Goal: Ask a question

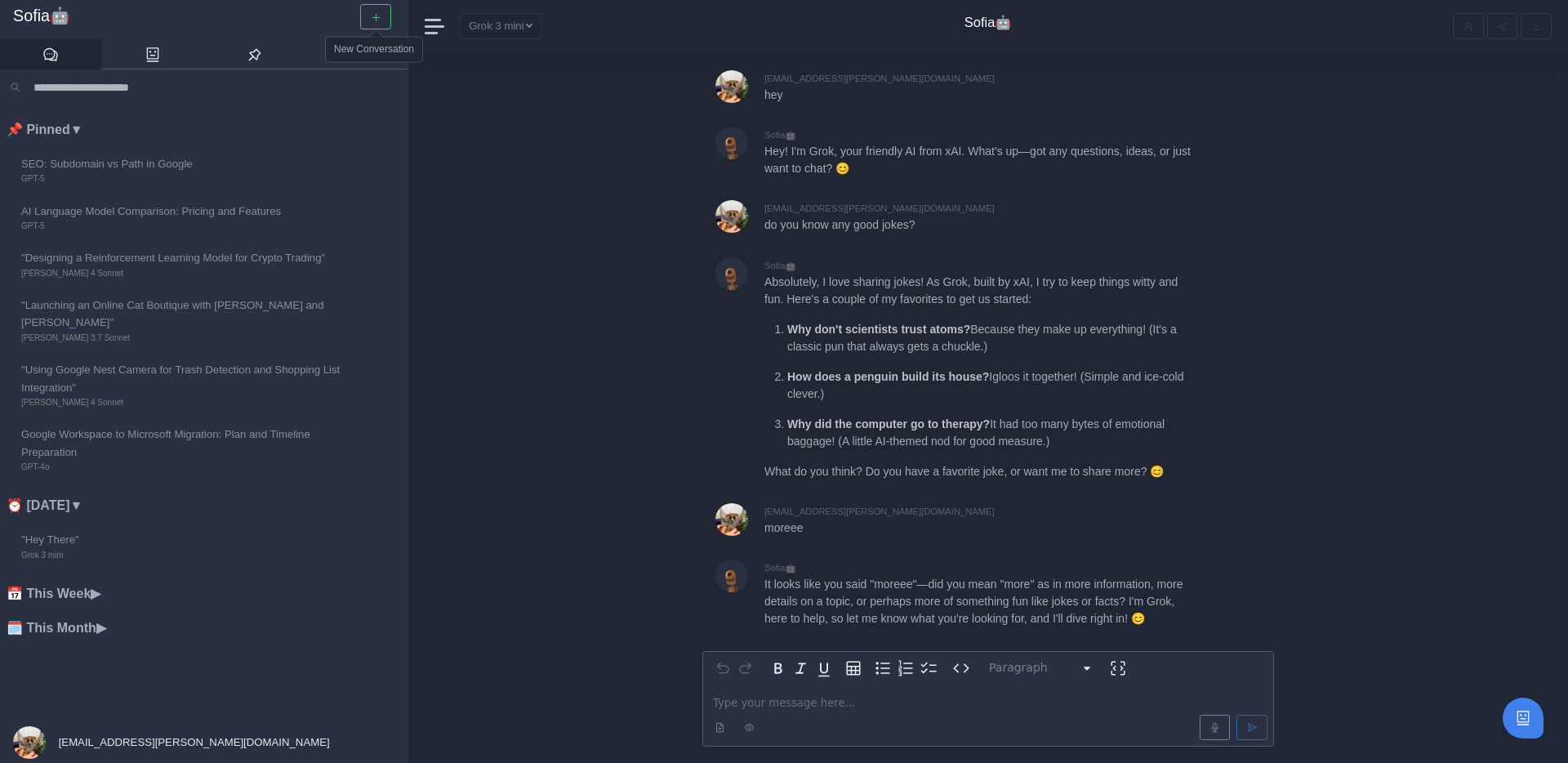
scroll to position [2, 0]
click at [378, 8] on button "button" at bounding box center [376, 15] width 31 height 25
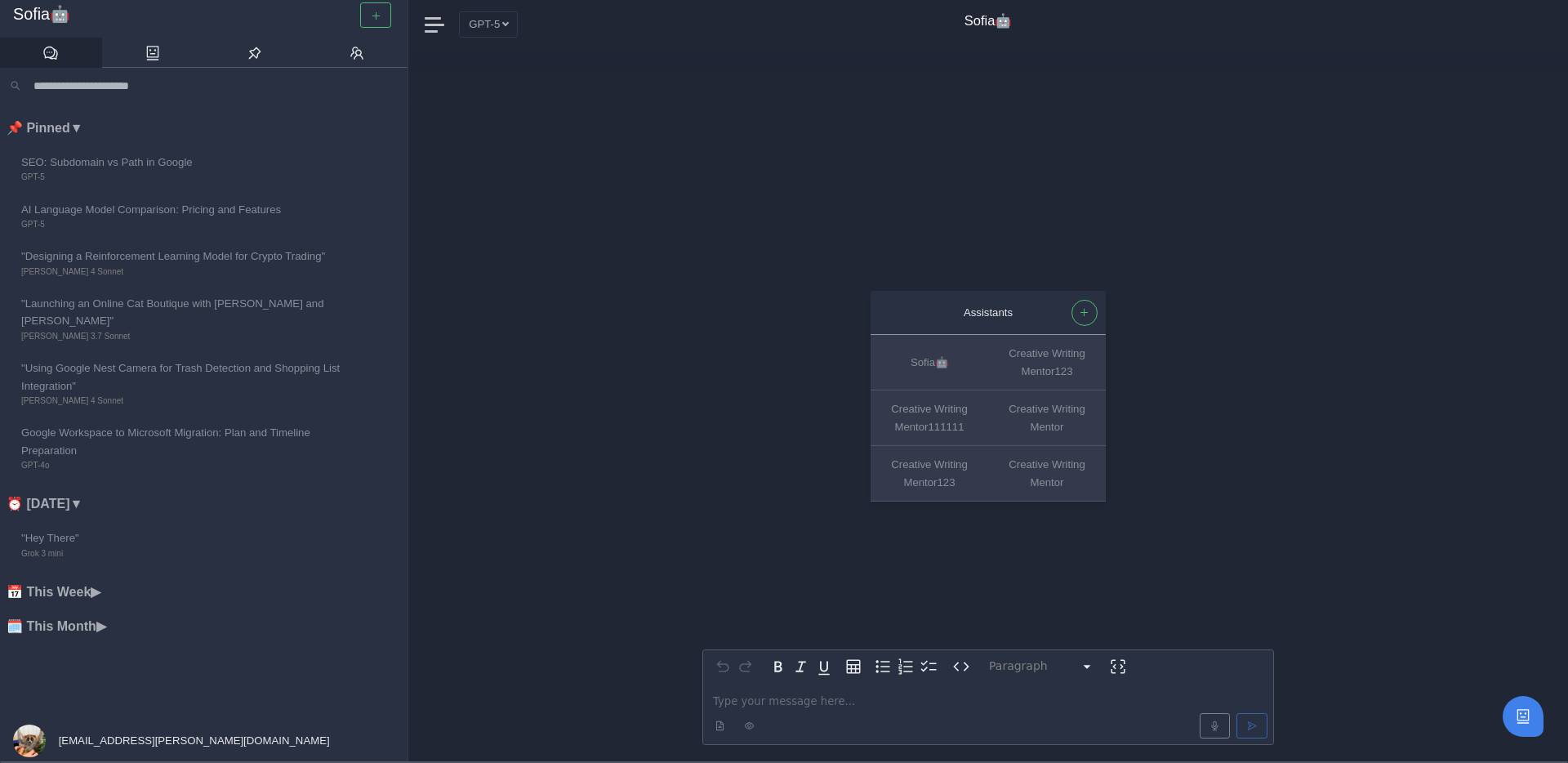
click at [752, 697] on p "editable markdown" at bounding box center [988, 701] width 551 height 17
click at [742, 701] on p "editable markdown" at bounding box center [988, 701] width 551 height 17
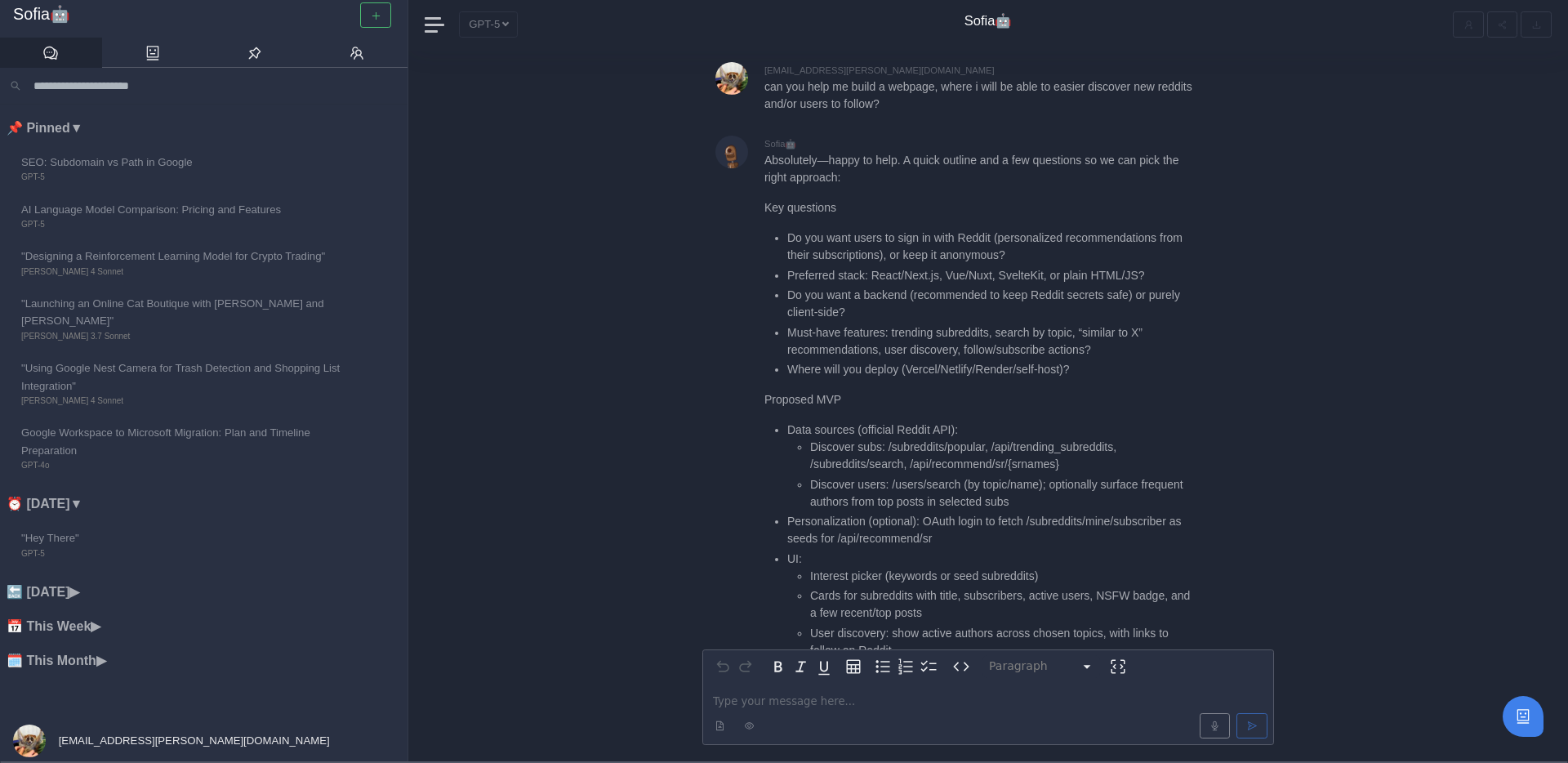
scroll to position [-548, 0]
drag, startPoint x: 1003, startPoint y: 203, endPoint x: 912, endPoint y: 212, distance: 91.4
click at [912, 228] on li "Do you want users to sign in with Reddit (personalized recommendations from the…" at bounding box center [992, 245] width 410 height 35
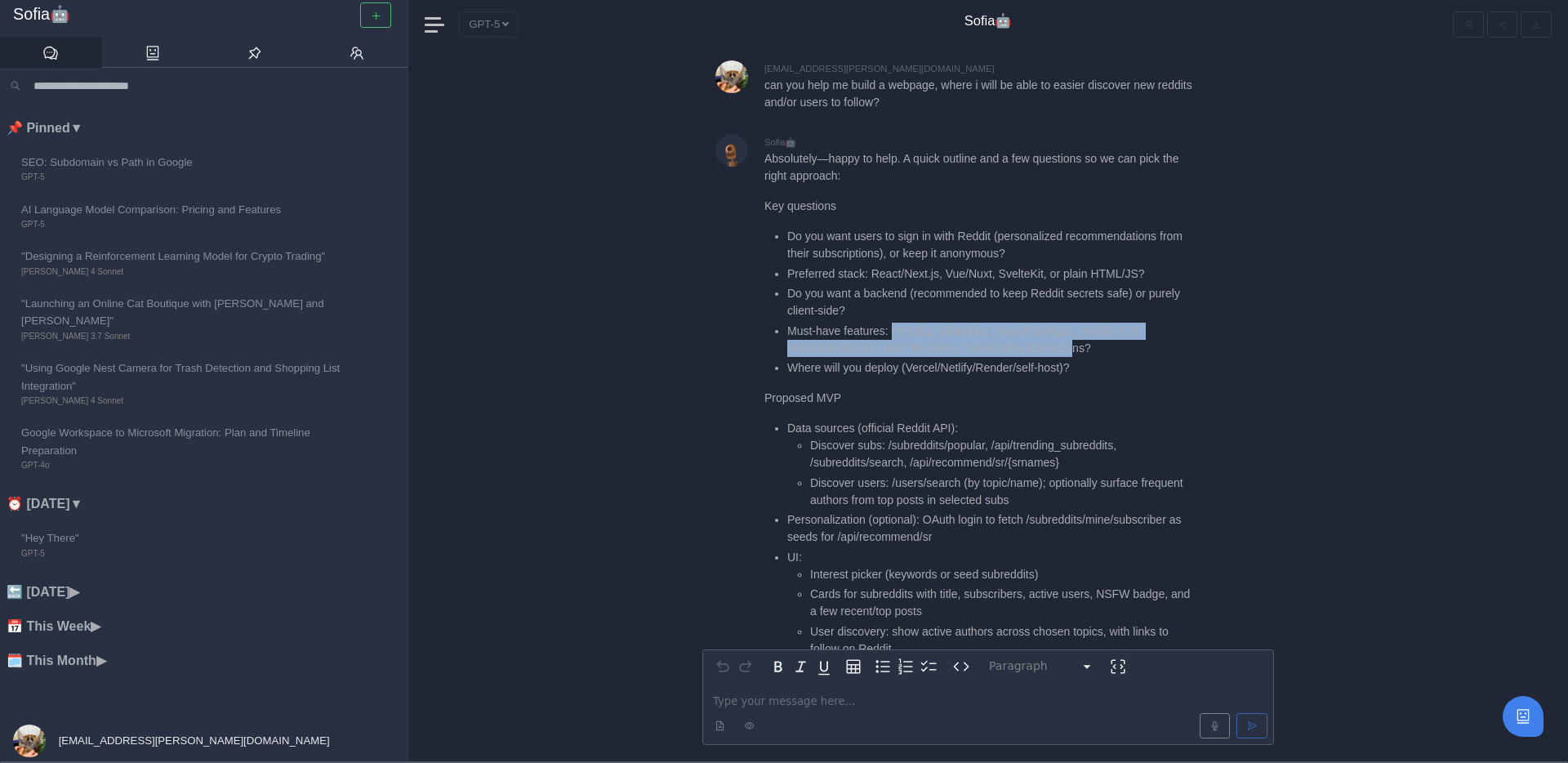
drag, startPoint x: 897, startPoint y: 295, endPoint x: 1089, endPoint y: 314, distance: 192.9
click at [1089, 323] on li "Must-have features: trending subreddits, search by topic, “similar to X” recomm…" at bounding box center [992, 340] width 410 height 35
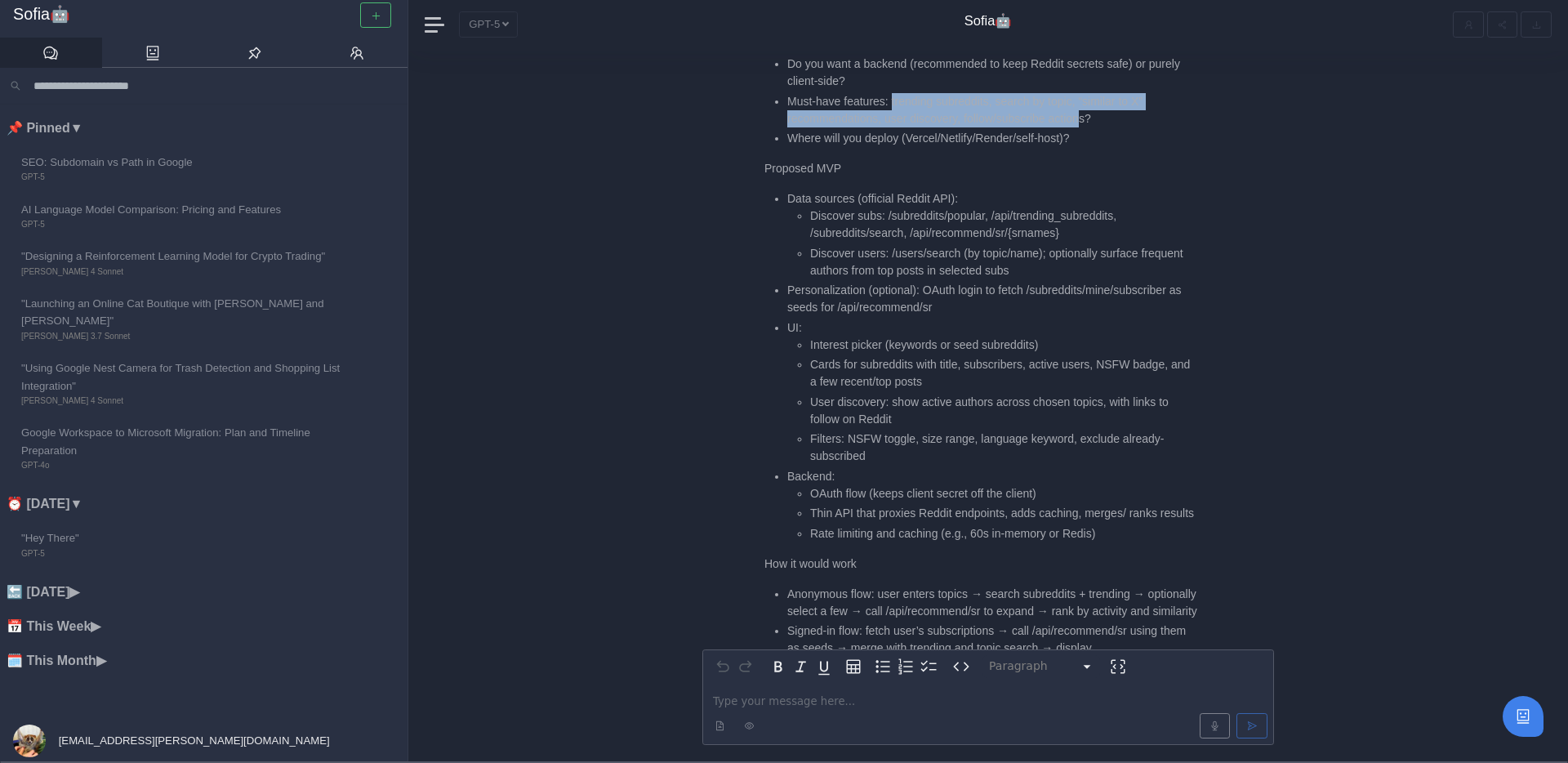
scroll to position [-320, 0]
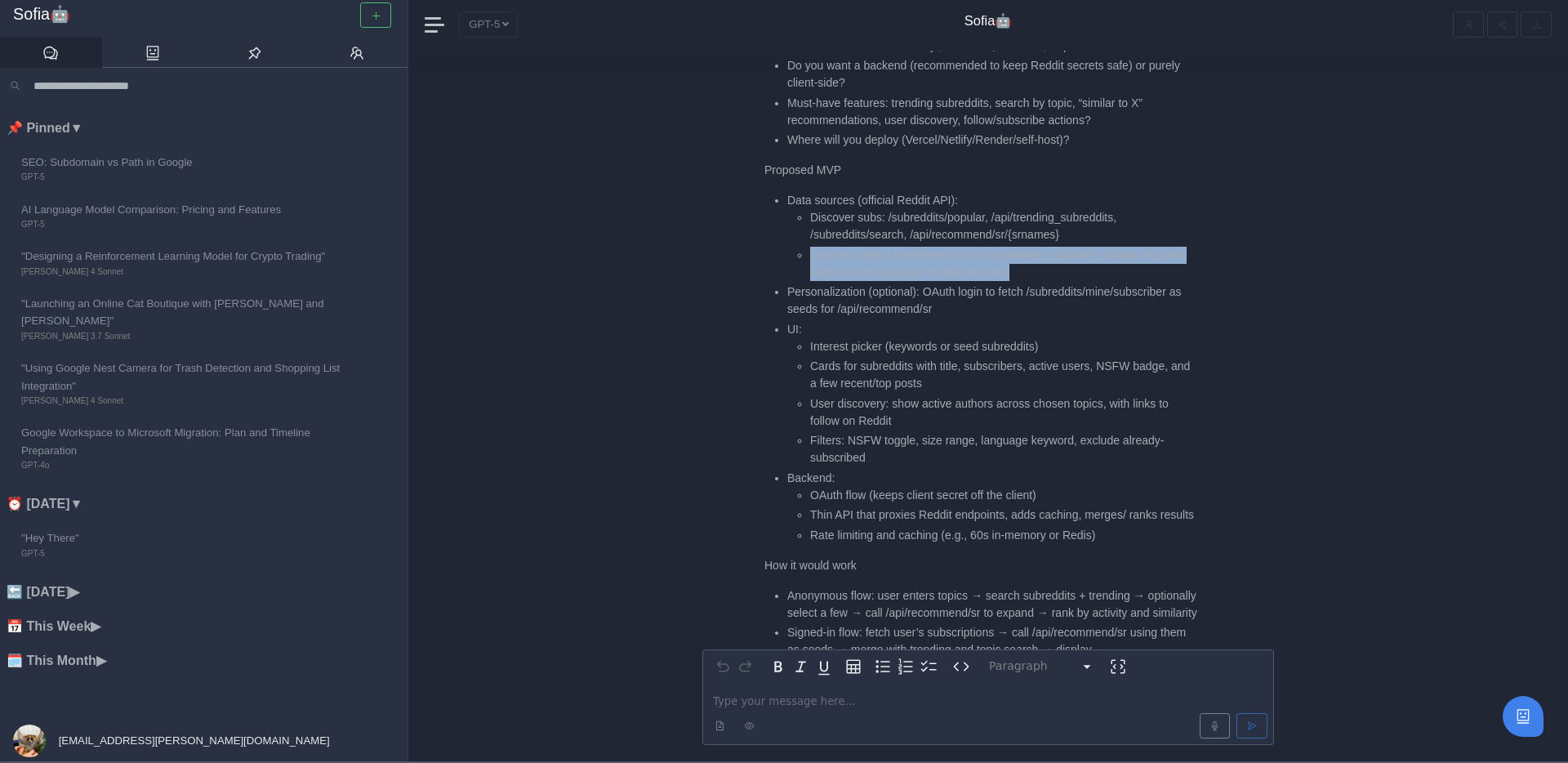
drag, startPoint x: 807, startPoint y: 219, endPoint x: 1088, endPoint y: 240, distance: 281.8
click at [1088, 241] on ul "Discover subs: /subreddits/popular, /api/trending_subreddits, /subreddits/searc…" at bounding box center [992, 244] width 410 height 71
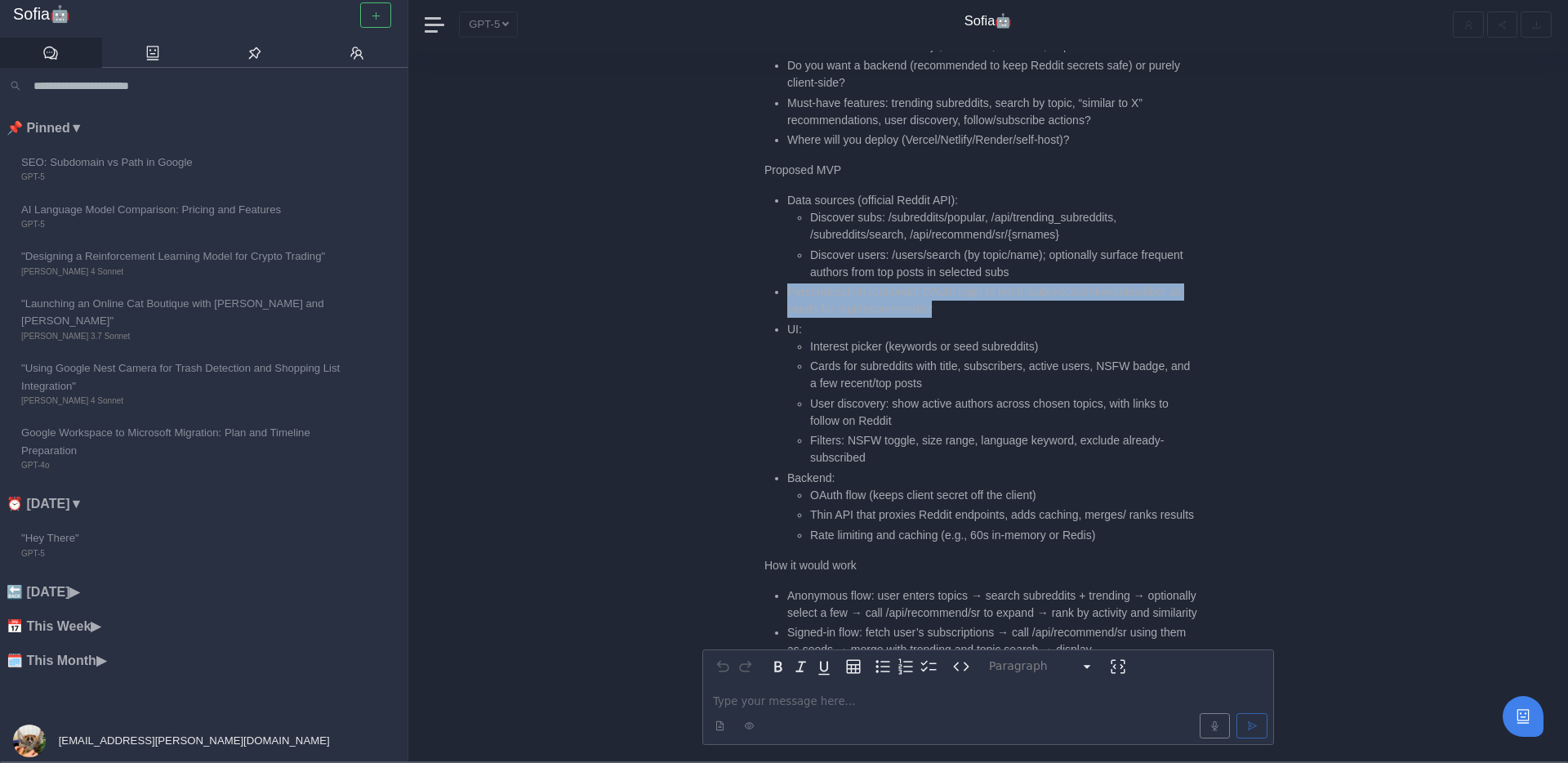
drag, startPoint x: 969, startPoint y: 275, endPoint x: 784, endPoint y: 262, distance: 185.5
click at [784, 262] on ul "Data sources (official Reddit API): Discover subs: /subreddits/popular, /api/tr…" at bounding box center [981, 368] width 433 height 352
click at [890, 283] on li "Personalization (optional): OAuth login to fetch /subreddits/mine/subscriber as…" at bounding box center [992, 300] width 410 height 35
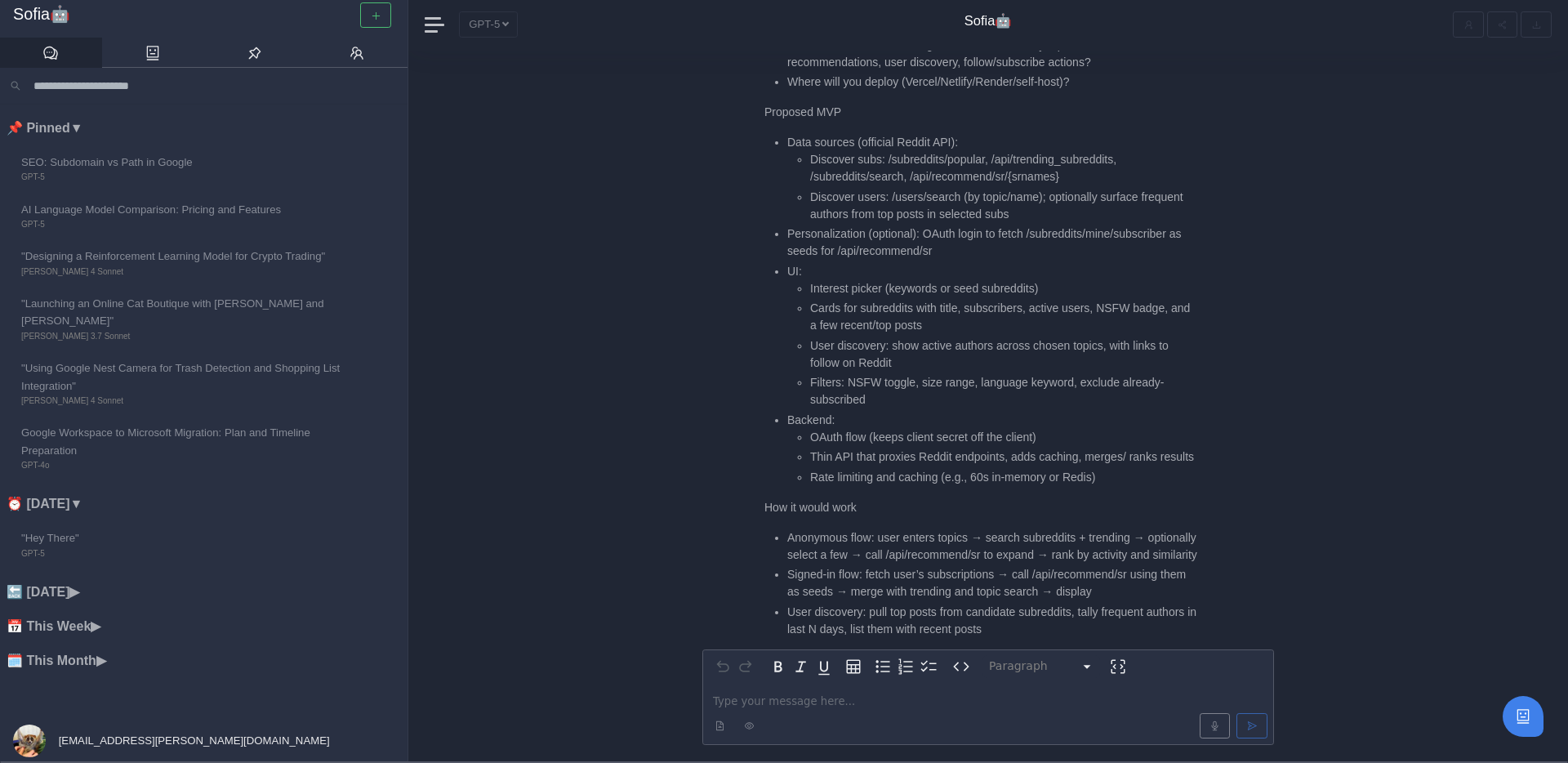
scroll to position [-258, 0]
drag, startPoint x: 811, startPoint y: 253, endPoint x: 877, endPoint y: 252, distance: 66.0
click at [877, 276] on li "Interest picker (keywords or seed subreddits)" at bounding box center [1004, 285] width 387 height 17
drag, startPoint x: 817, startPoint y: 274, endPoint x: 917, endPoint y: 267, distance: 100.2
click at [918, 296] on li "Cards for subreddits with title, subscribers, active users, NSFW badge, and a f…" at bounding box center [1004, 313] width 387 height 35
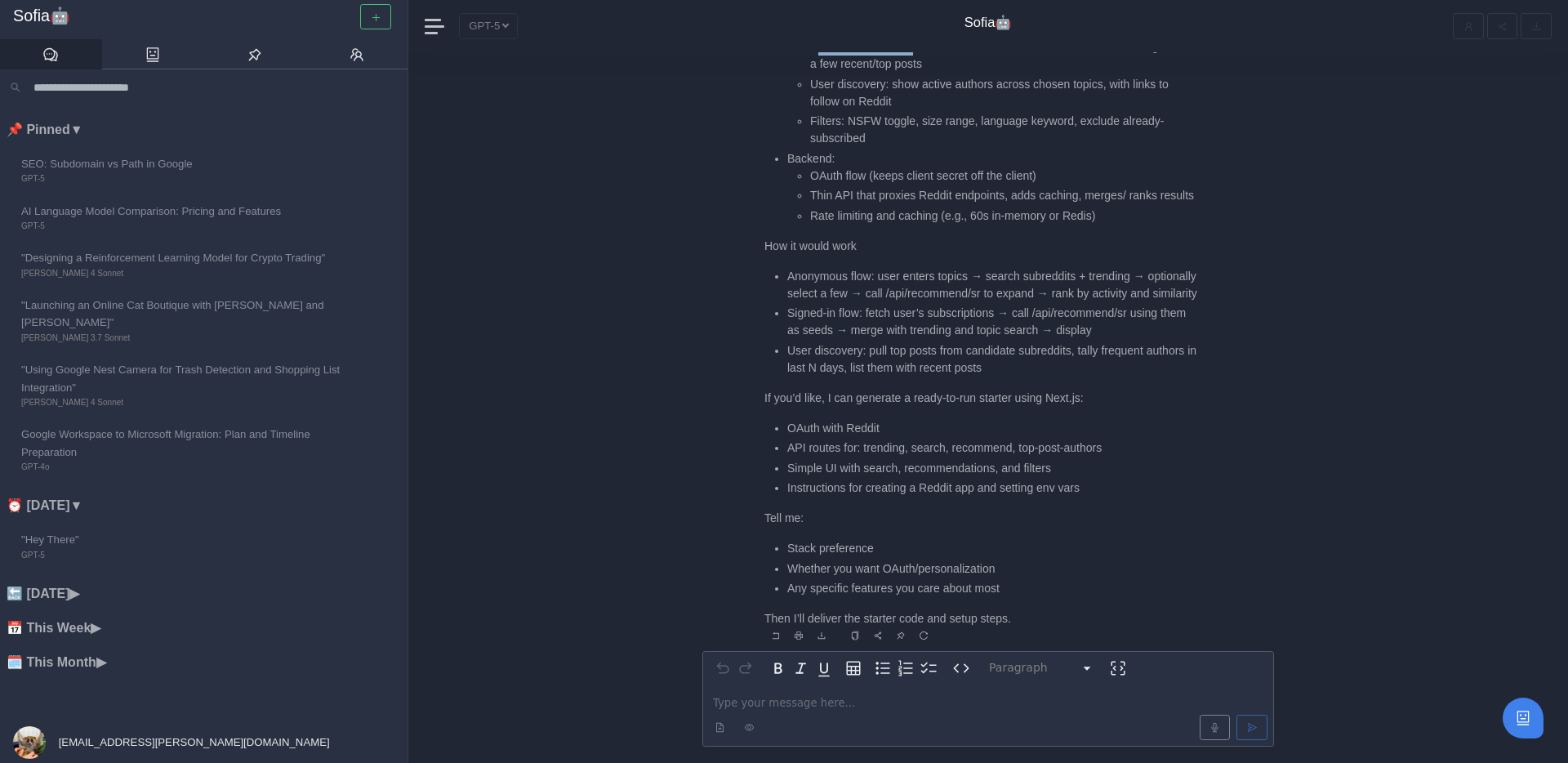
scroll to position [-686, 0]
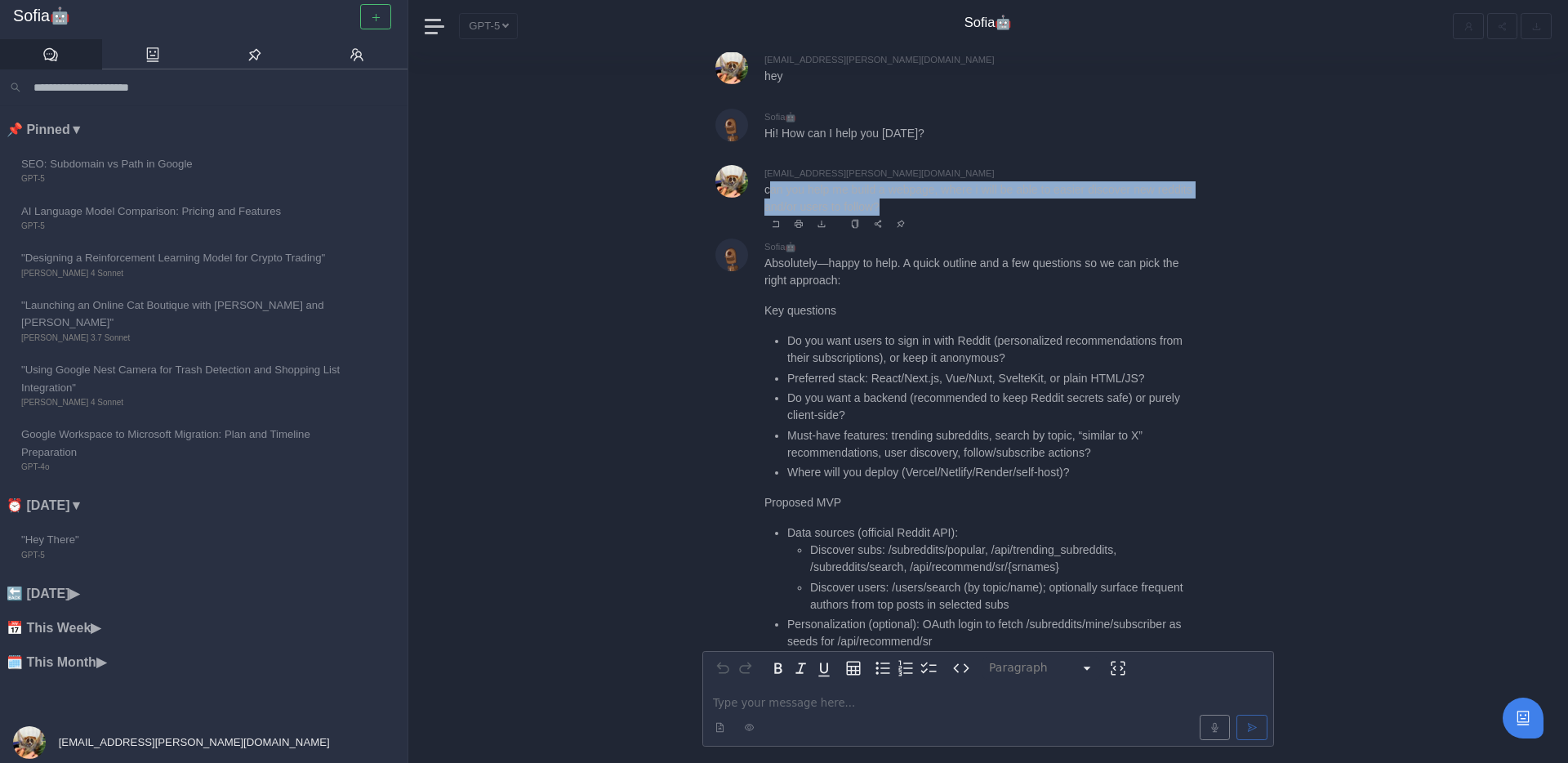
drag, startPoint x: 768, startPoint y: 187, endPoint x: 950, endPoint y: 206, distance: 183.0
click at [950, 207] on p "can you help me build a webpage, where i will be able to easier discover new re…" at bounding box center [981, 199] width 433 height 35
click at [950, 206] on p "can you help me build a webpage, where i will be able to easier discover new re…" at bounding box center [981, 199] width 433 height 35
drag, startPoint x: 964, startPoint y: 206, endPoint x: 764, endPoint y: 193, distance: 200.4
click at [764, 193] on p "can you help me build a webpage, where i will be able to easier discover new re…" at bounding box center [981, 199] width 433 height 35
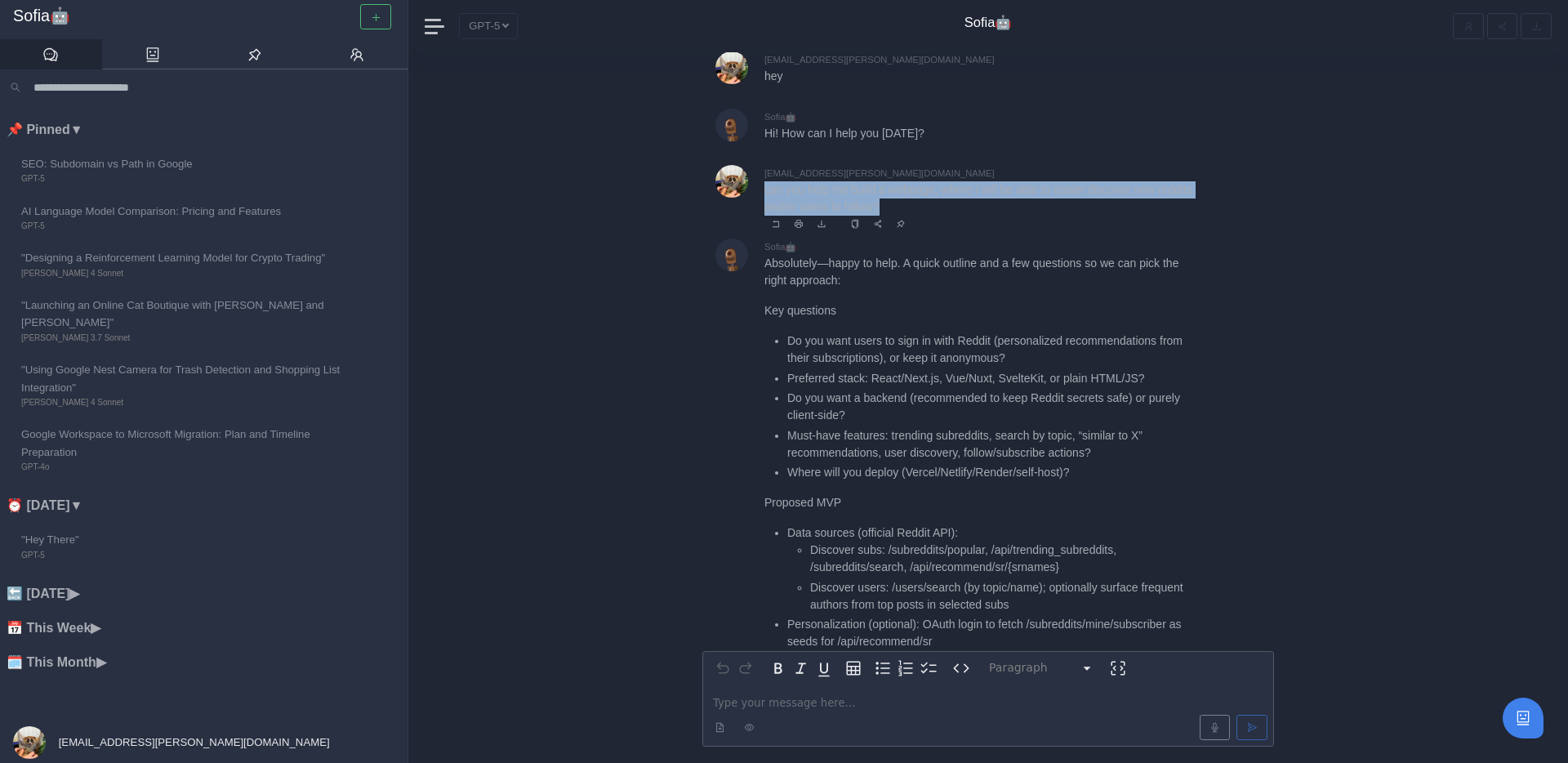
copy p "can you help me build a webpage, where i will be able to easier discover new re…"
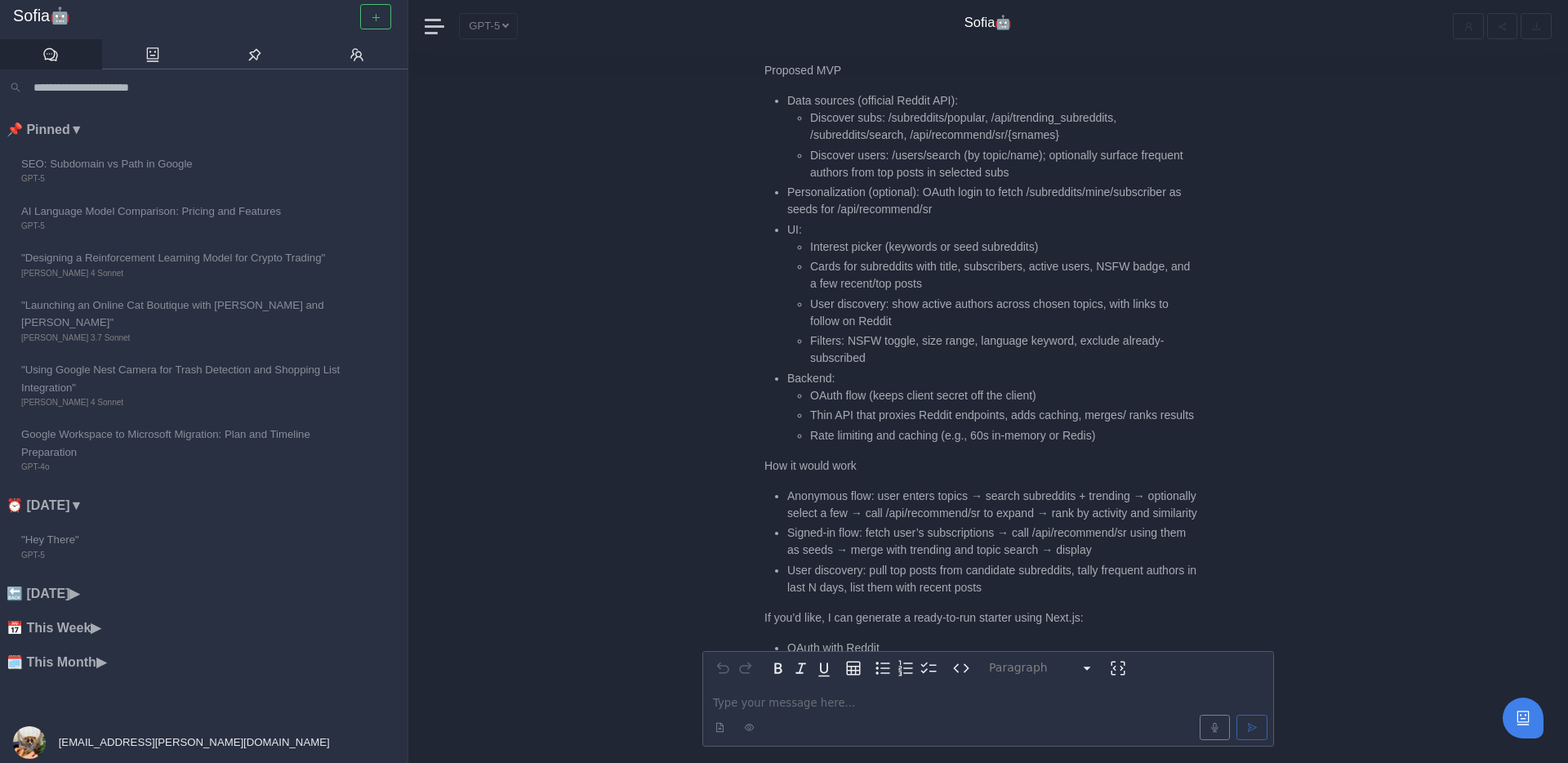
scroll to position [-223, 0]
drag, startPoint x: 944, startPoint y: 500, endPoint x: 1031, endPoint y: 503, distance: 87.1
click at [1031, 503] on li "Anonymous flow: user enters topics → search subreddits + trending → optionally …" at bounding box center [992, 508] width 410 height 35
copy li "api/recommend/"
